Goal: Task Accomplishment & Management: Complete application form

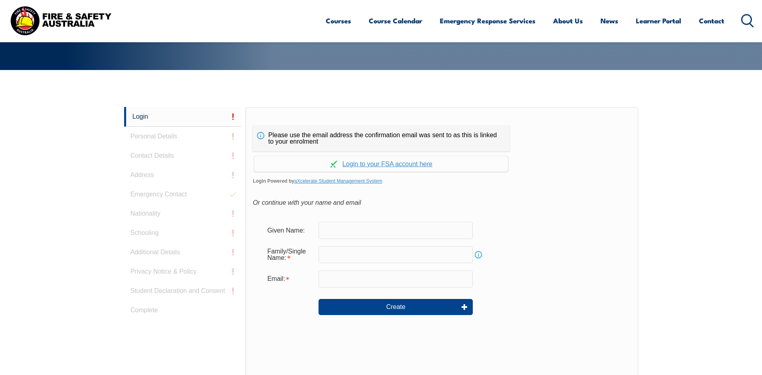
scroll to position [214, 0]
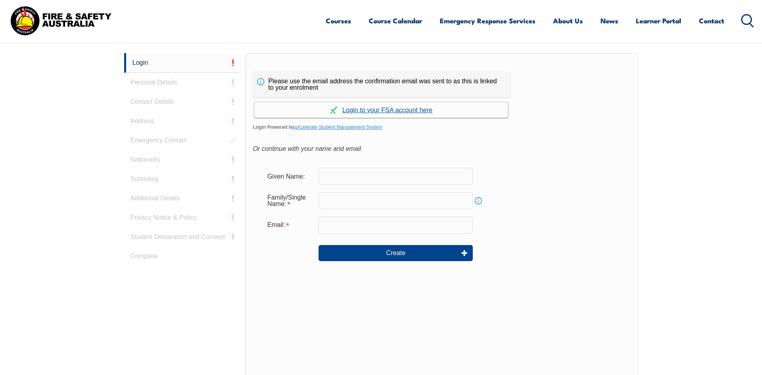
click at [353, 111] on link "Continue with aXcelerate" at bounding box center [381, 110] width 254 height 16
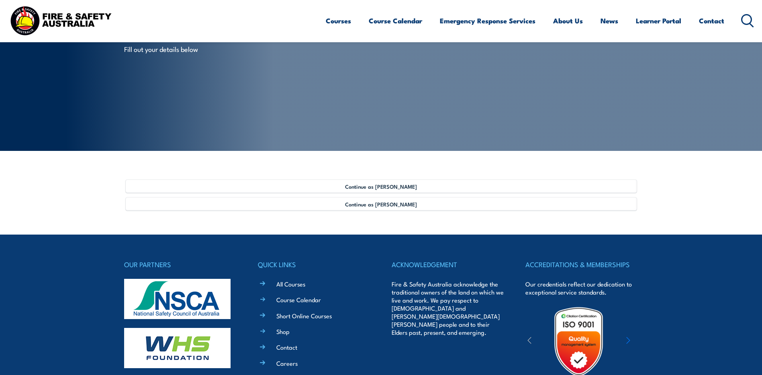
scroll to position [121, 0]
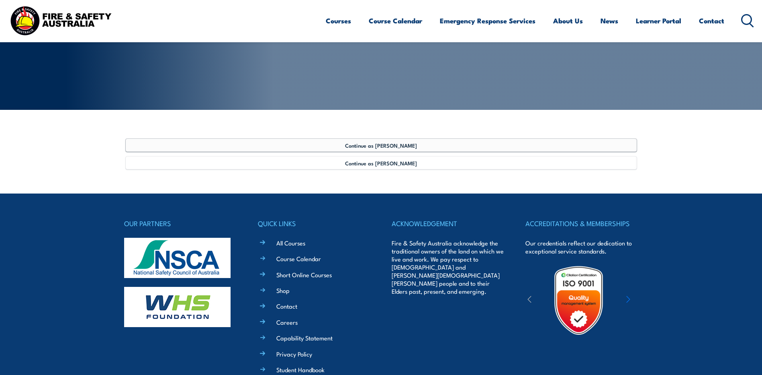
click at [376, 144] on span "Continue as Hayley Button" at bounding box center [381, 145] width 72 height 6
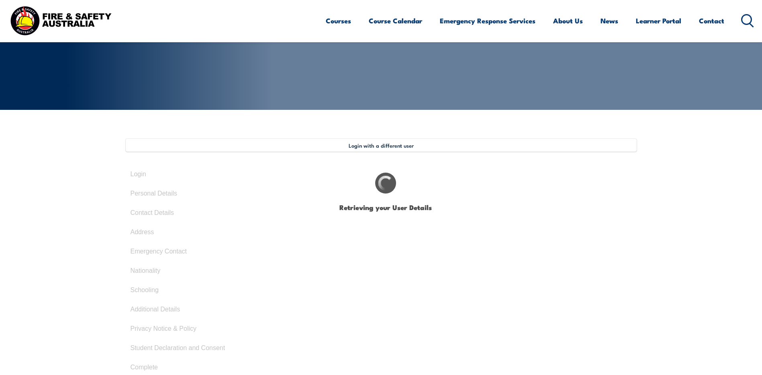
select select "Mrs"
type input "Hayley"
type input "Anne"
type input "Button"
type input "October 7, 1975"
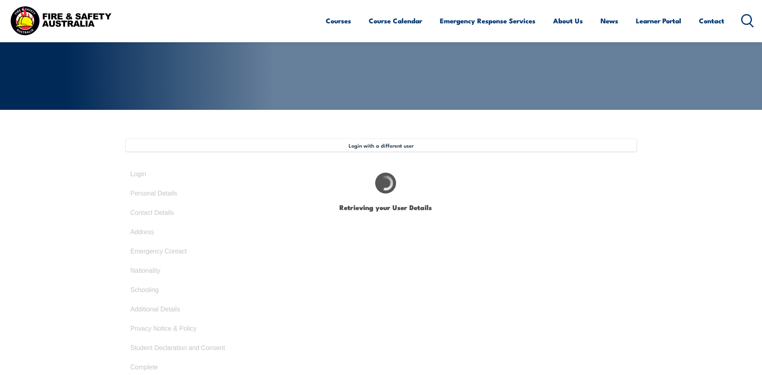
type input "MS7L5UTBDM"
select select "F"
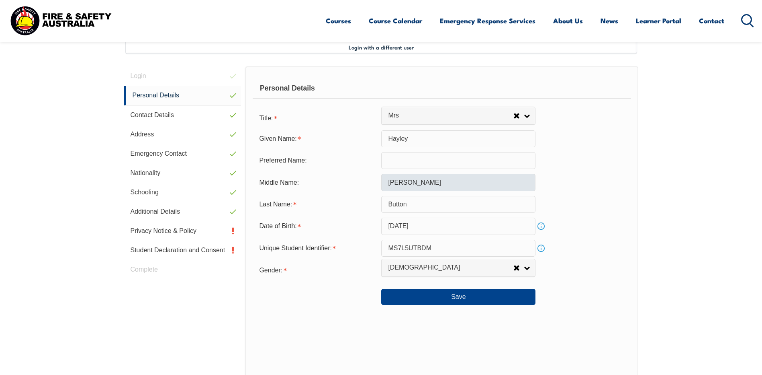
scroll to position [219, 0]
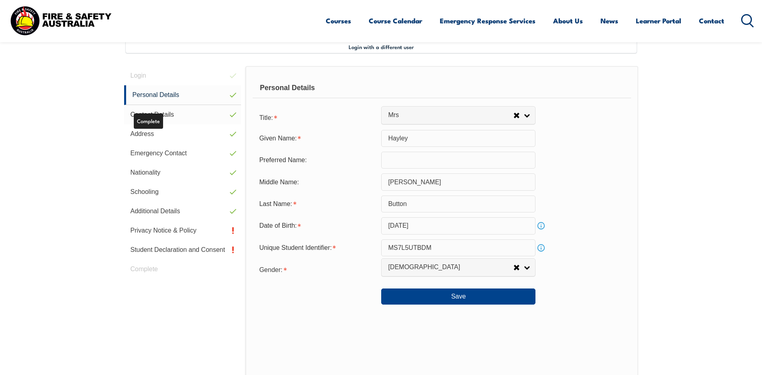
click at [196, 108] on link "Contact Details" at bounding box center [182, 114] width 117 height 19
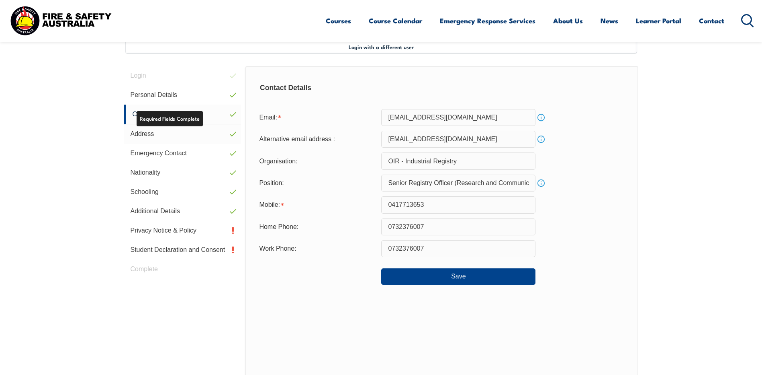
click at [195, 133] on link "Address" at bounding box center [182, 133] width 117 height 19
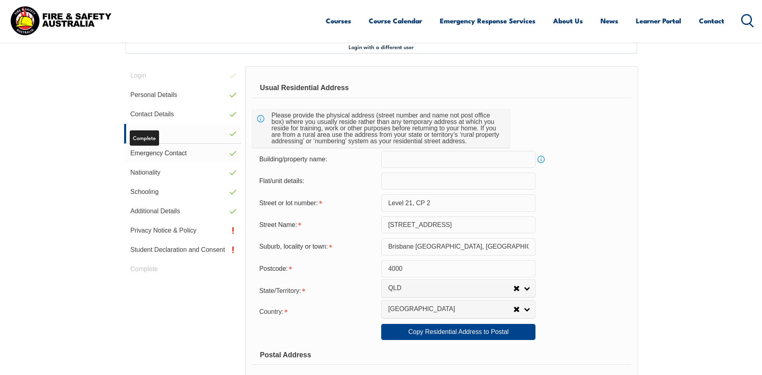
click at [187, 152] on link "Emergency Contact" at bounding box center [182, 152] width 117 height 19
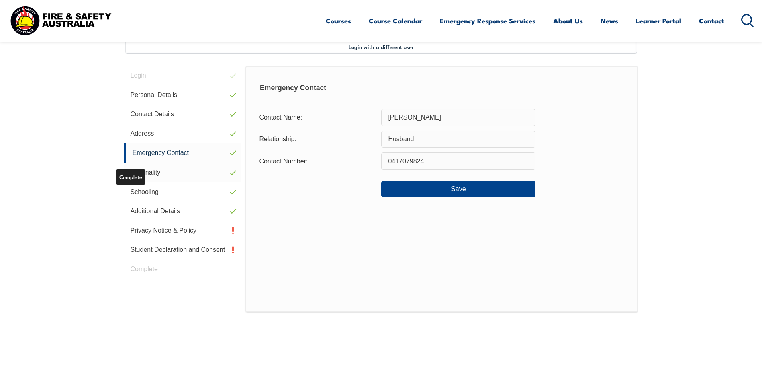
click at [176, 172] on link "Nationality" at bounding box center [182, 172] width 117 height 19
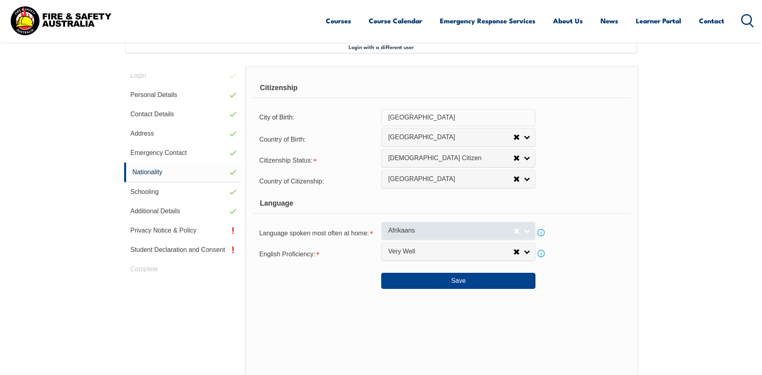
click at [529, 235] on link "Afrikaans" at bounding box center [458, 230] width 154 height 18
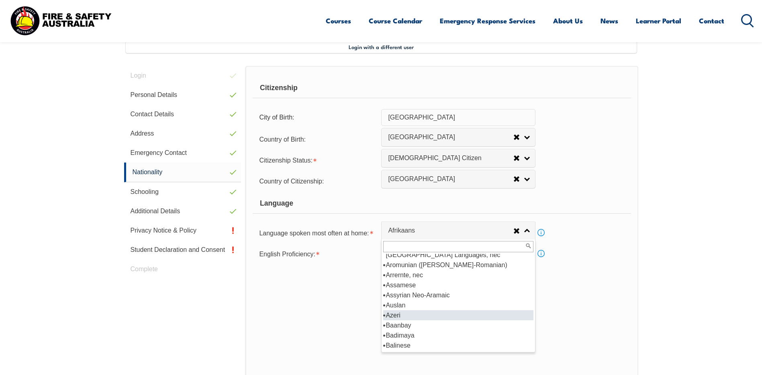
scroll to position [201, 0]
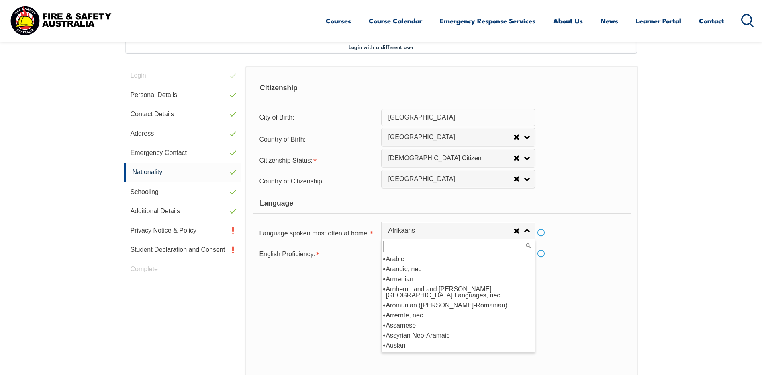
click at [422, 242] on input "text" at bounding box center [458, 246] width 150 height 11
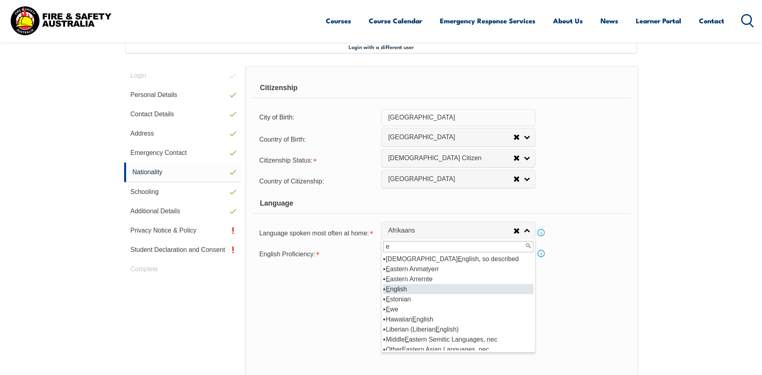
type input "e"
click at [402, 287] on li "E nglish" at bounding box center [458, 289] width 150 height 10
select select "1201"
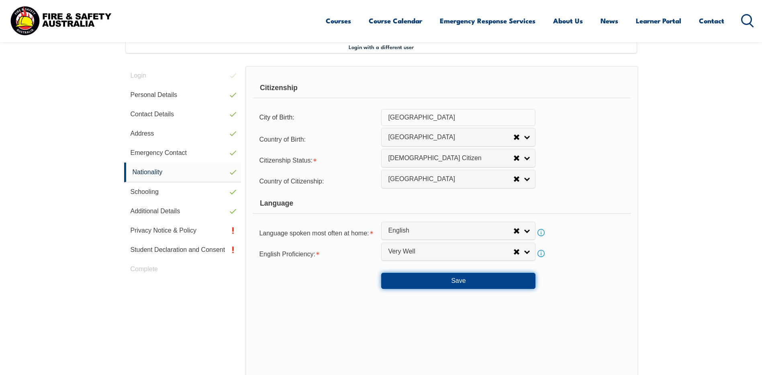
click at [462, 281] on button "Save" at bounding box center [458, 280] width 154 height 16
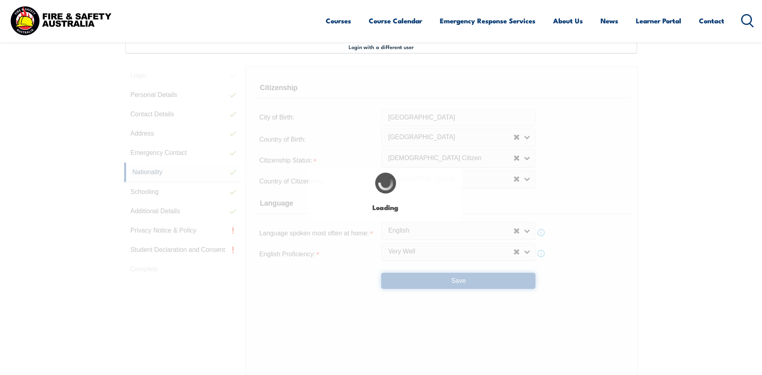
select select "false"
select select "true"
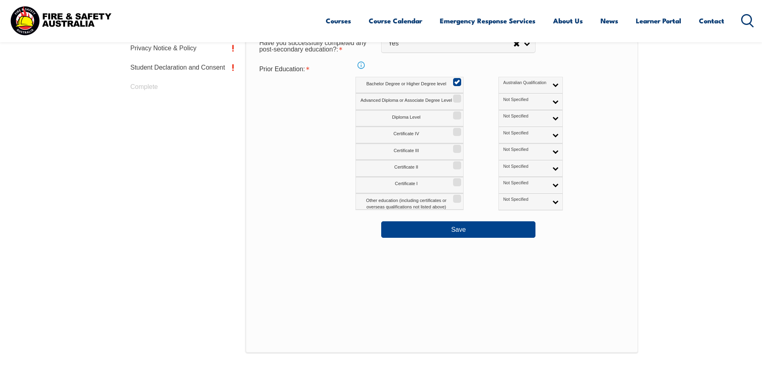
scroll to position [420, 0]
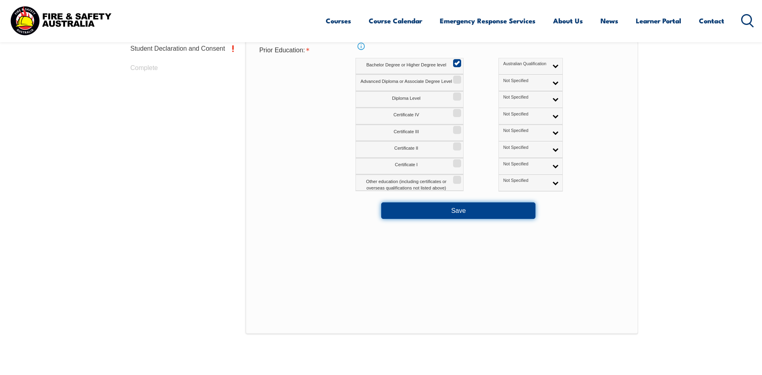
click at [435, 207] on button "Save" at bounding box center [458, 210] width 154 height 16
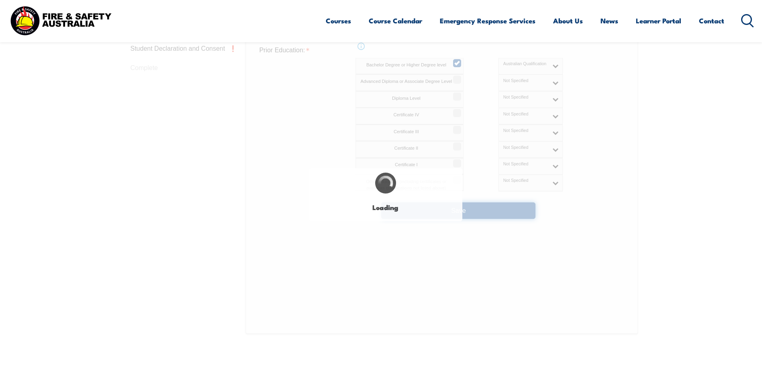
select select "false"
select select "true"
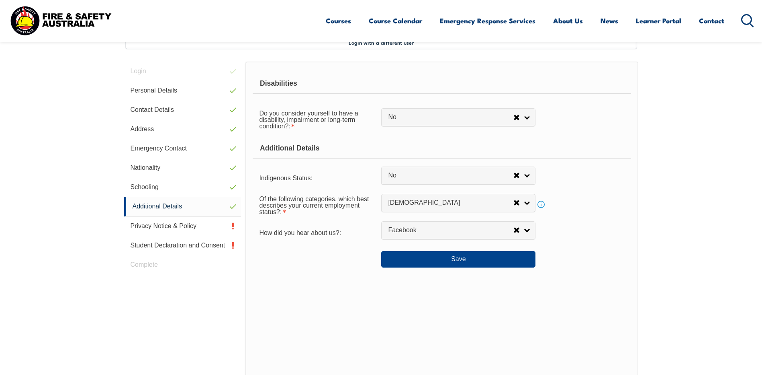
scroll to position [219, 0]
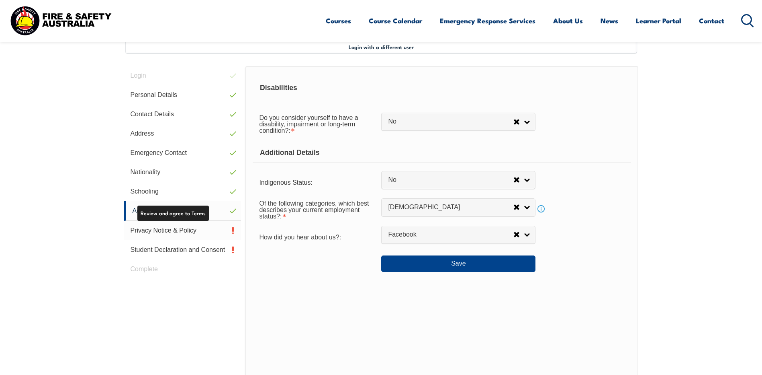
click at [198, 232] on link "Privacy Notice & Policy" at bounding box center [182, 230] width 117 height 19
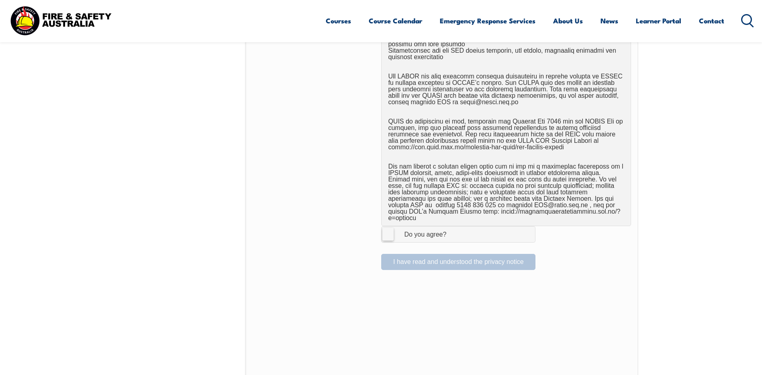
scroll to position [460, 0]
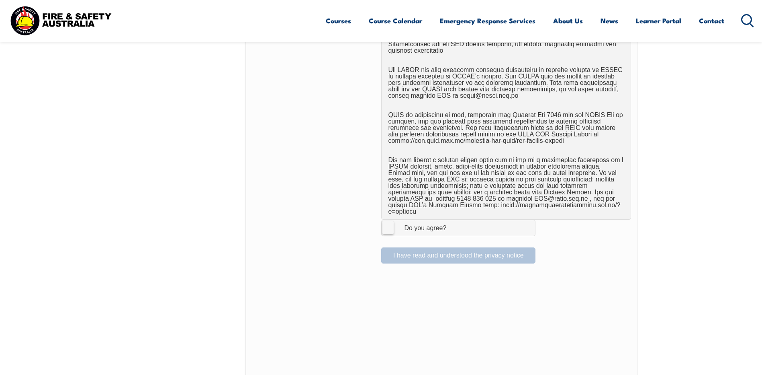
click at [388, 220] on label "I Agree Do you agree?" at bounding box center [458, 227] width 154 height 16
click at [453, 220] on input "I Agree Do you agree?" at bounding box center [460, 227] width 14 height 15
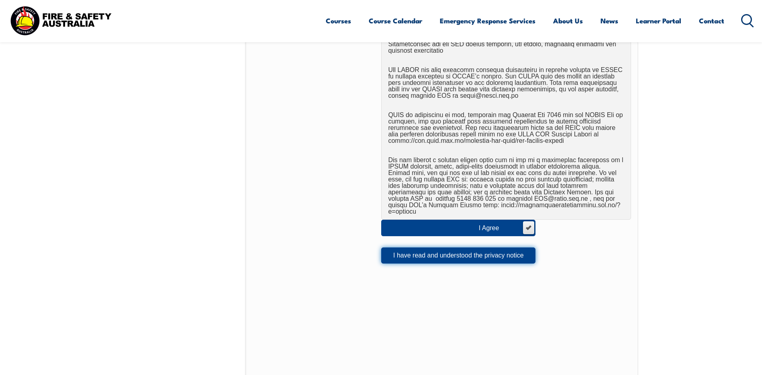
click at [427, 248] on button "I have read and understood the privacy notice" at bounding box center [458, 255] width 154 height 16
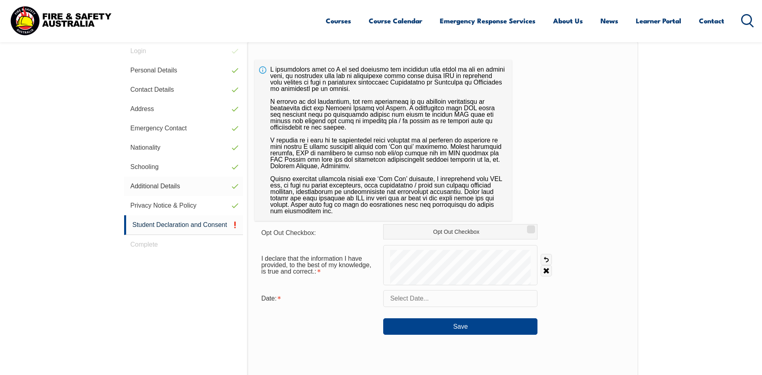
scroll to position [219, 0]
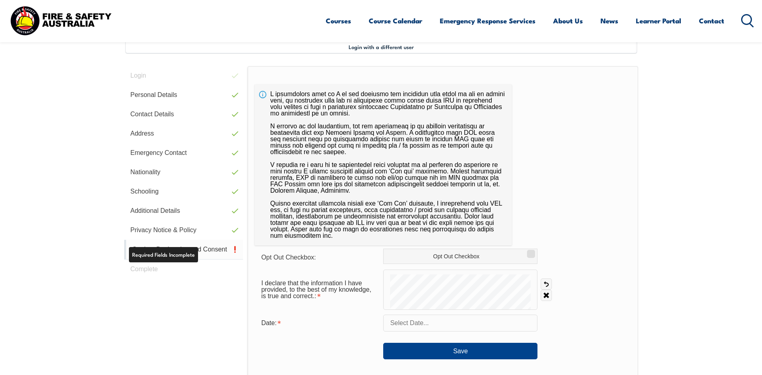
click at [185, 244] on link "Student Declaration and Consent" at bounding box center [183, 250] width 119 height 20
click at [213, 249] on link "Student Declaration and Consent" at bounding box center [183, 250] width 119 height 20
click at [588, 253] on div "Opt Out Checkbox: Opt Out Checkbox" at bounding box center [443, 256] width 376 height 16
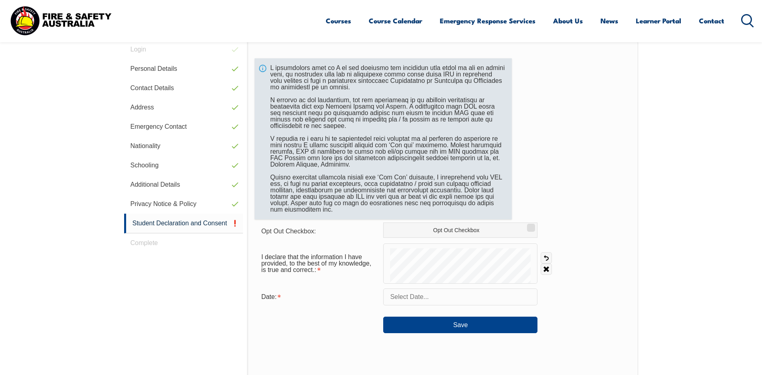
scroll to position [259, 0]
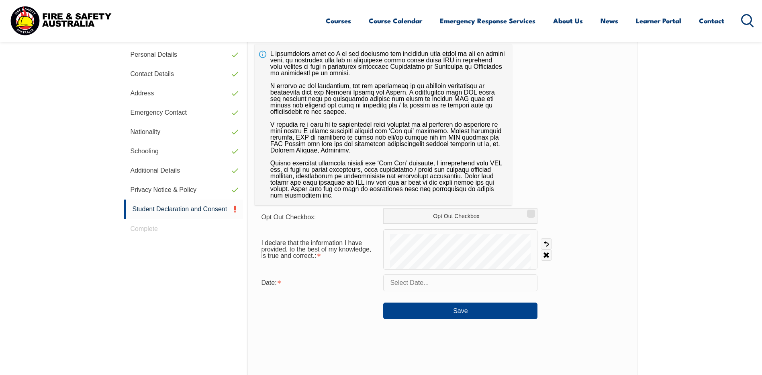
click at [428, 285] on input "text" at bounding box center [460, 282] width 154 height 17
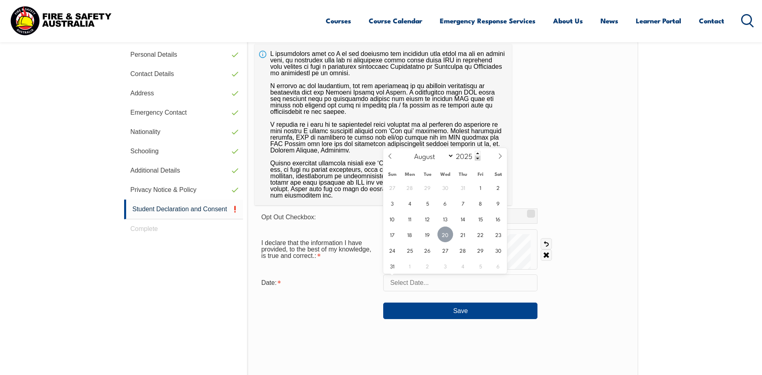
click at [446, 233] on span "20" at bounding box center [446, 234] width 16 height 16
type input "August 20, 2025"
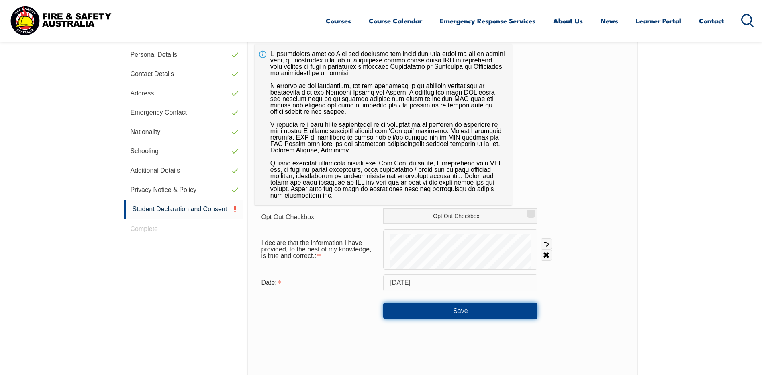
click at [449, 313] on button "Save" at bounding box center [460, 310] width 154 height 16
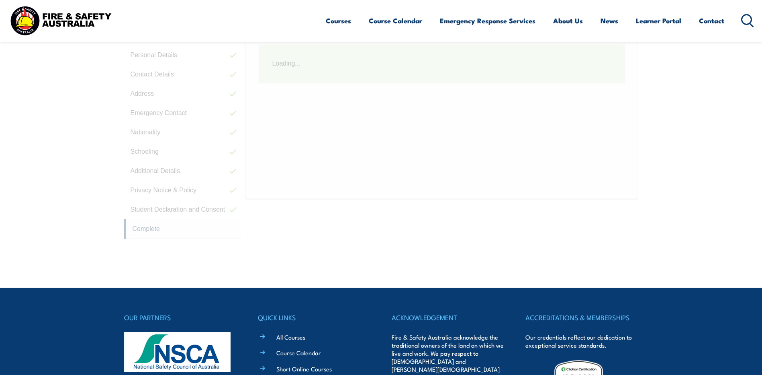
scroll to position [219, 0]
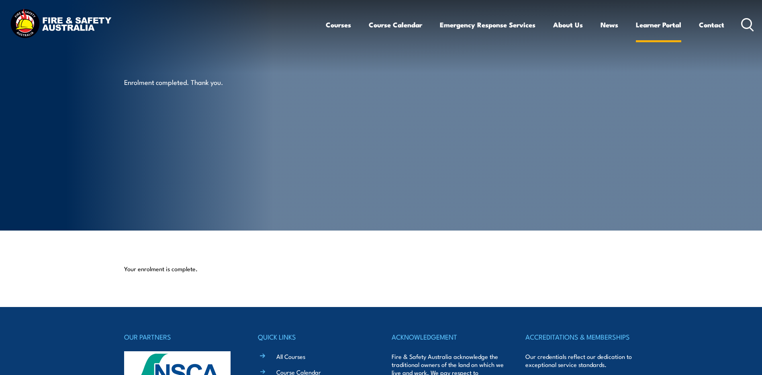
click at [665, 25] on link "Learner Portal" at bounding box center [658, 24] width 45 height 21
